Goal: Find specific page/section: Find specific page/section

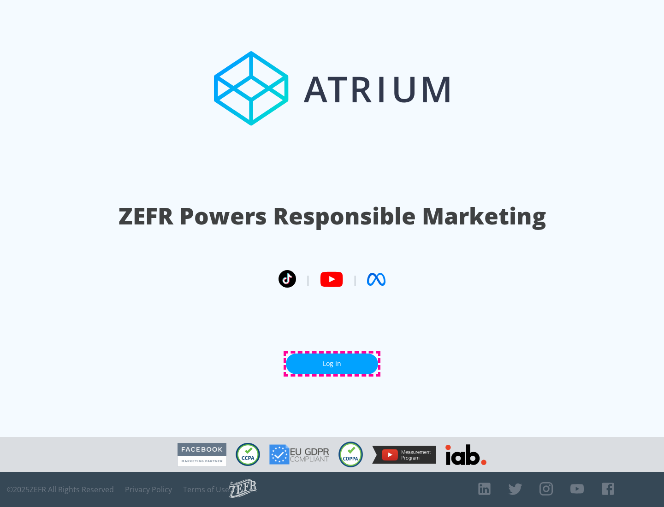
click at [332, 364] on link "Log In" at bounding box center [332, 363] width 92 height 21
